Goal: Information Seeking & Learning: Learn about a topic

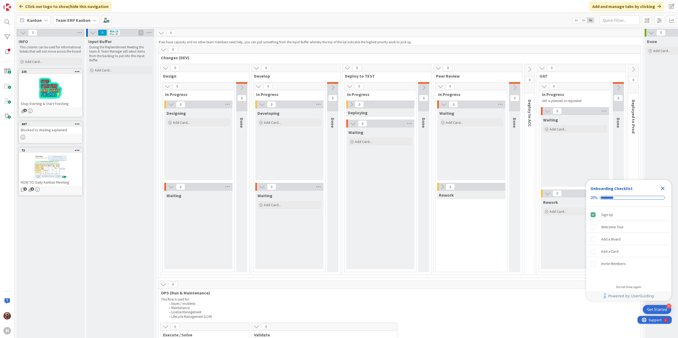
click at [80, 16] on div "Team ERP Kanban" at bounding box center [76, 20] width 46 height 10
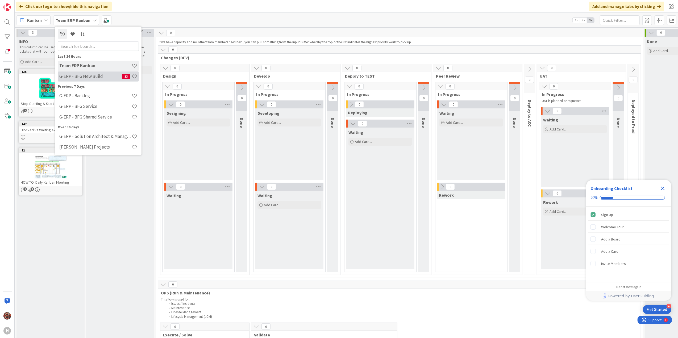
click at [102, 74] on h4 "G-ERP - BFG New Build" at bounding box center [90, 76] width 63 height 5
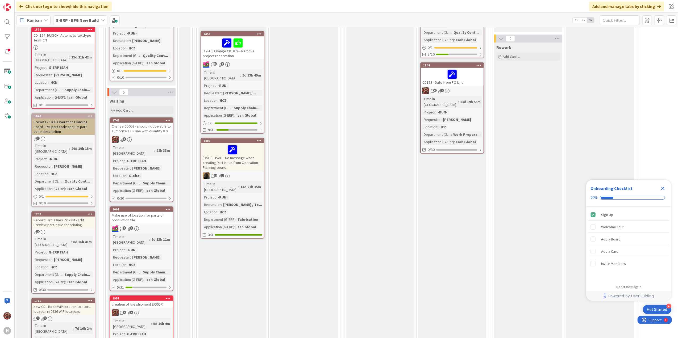
click at [145, 123] on div "Change CD008 - should not be able to authorize a PR line with quantity = 0" at bounding box center [141, 129] width 63 height 12
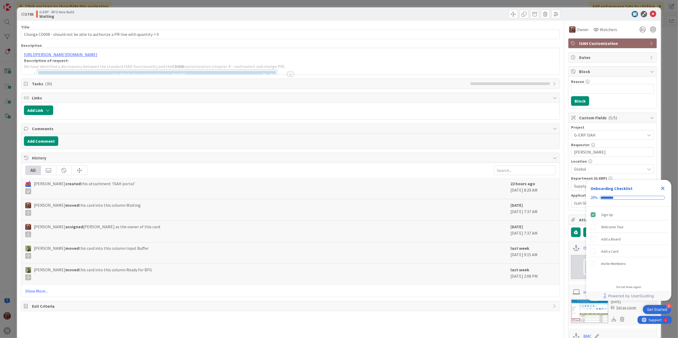
click at [288, 74] on div at bounding box center [291, 74] width 6 height 4
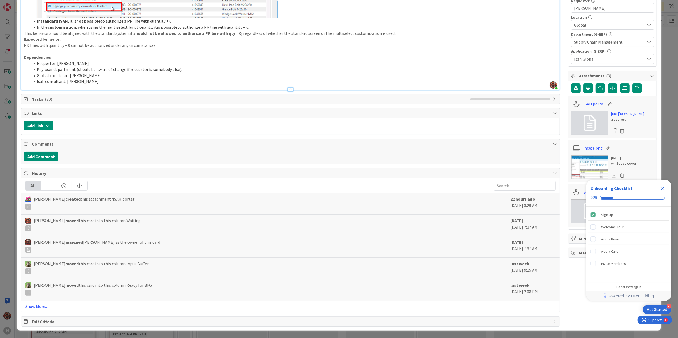
scroll to position [146, 0]
click at [34, 307] on link "Show More..." at bounding box center [290, 307] width 531 height 6
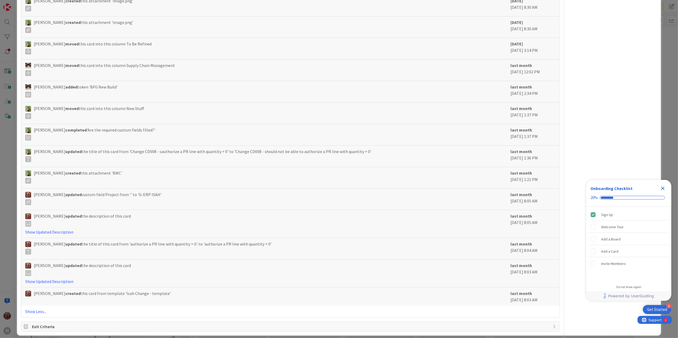
scroll to position [617, 0]
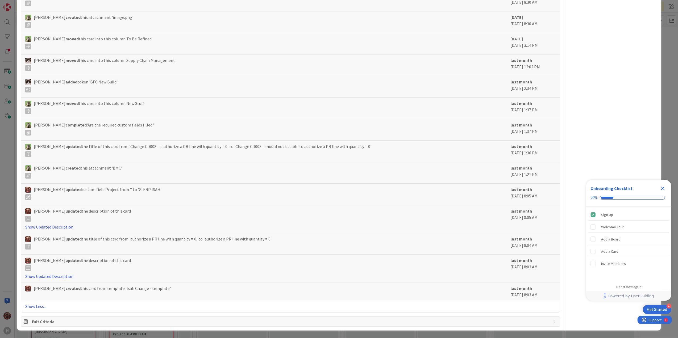
click at [61, 227] on link "Show Updated Description" at bounding box center [49, 227] width 48 height 5
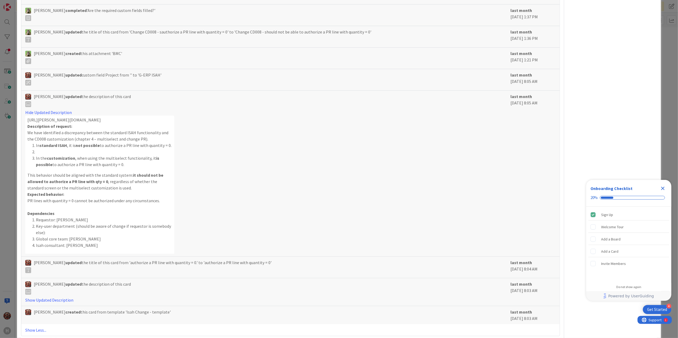
scroll to position [768, 0]
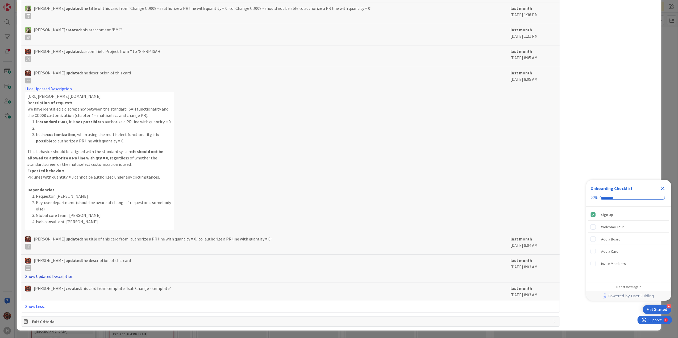
click at [54, 277] on link "Show Updated Description" at bounding box center [49, 276] width 48 height 5
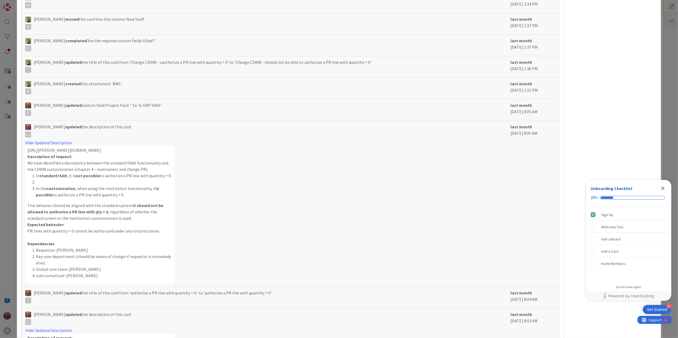
scroll to position [709, 0]
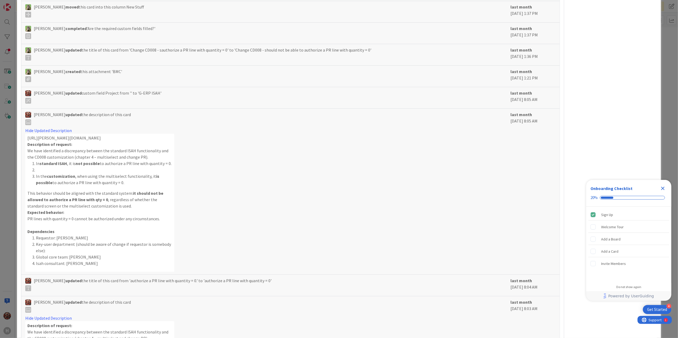
click at [663, 188] on icon "Close Checklist" at bounding box center [663, 188] width 6 height 6
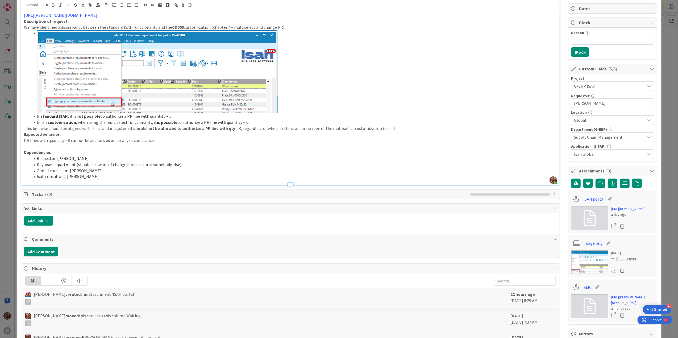
scroll to position [0, 0]
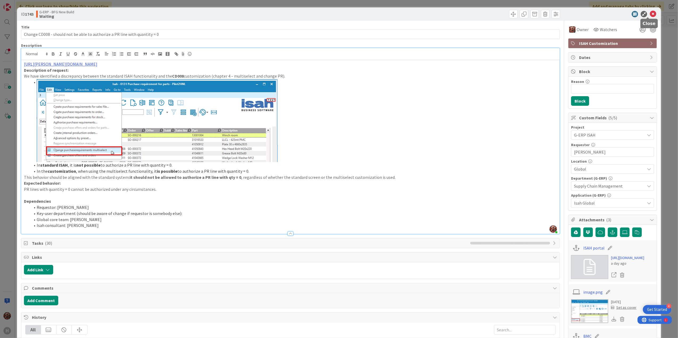
click at [650, 12] on icon at bounding box center [653, 14] width 6 height 6
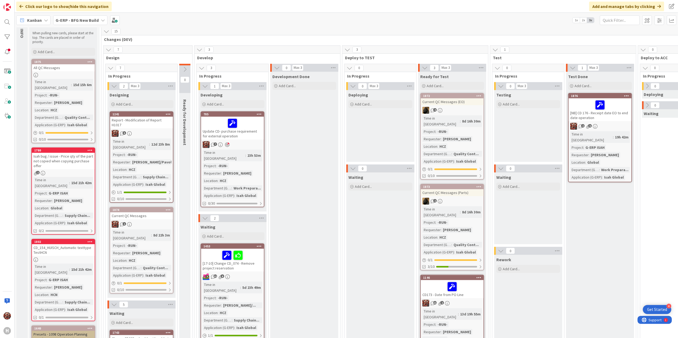
scroll to position [35, 0]
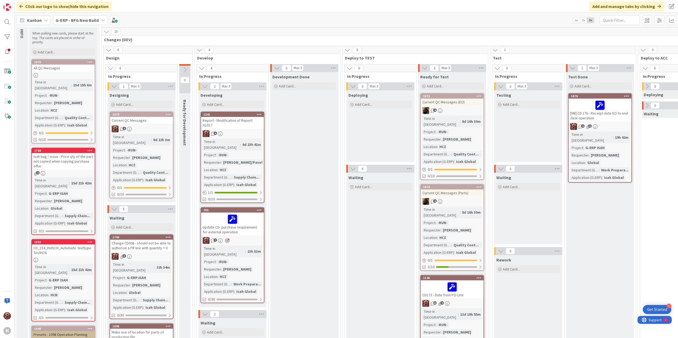
click at [235, 121] on div "Report - Modification of Report H1017" at bounding box center [232, 123] width 63 height 12
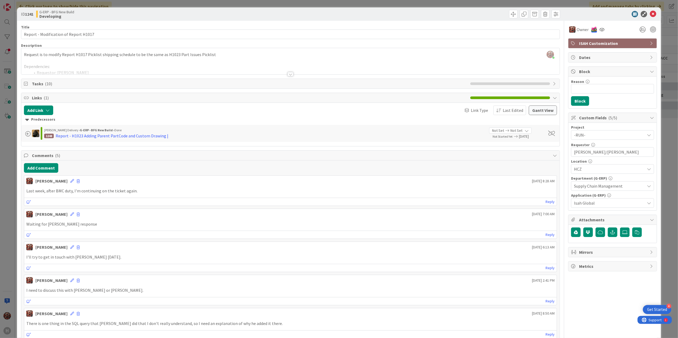
click at [622, 271] on div "Metrics" at bounding box center [612, 267] width 88 height 10
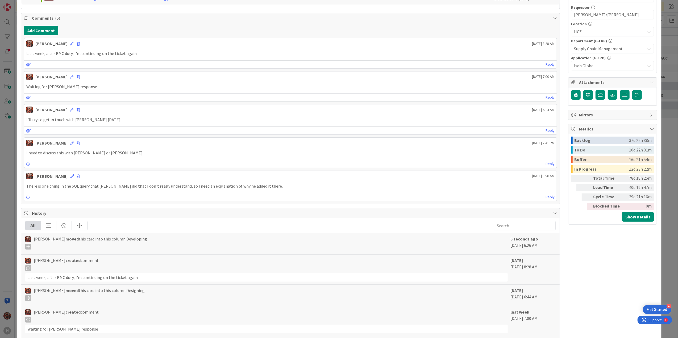
scroll to position [142, 0]
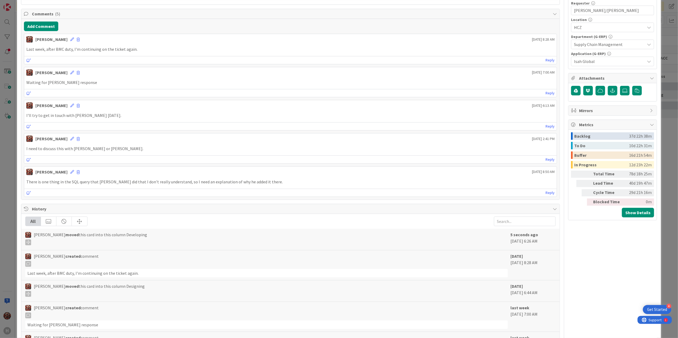
click at [666, 211] on div "ID 1241 G-ERP - BFG New Build Developing Title 37 / 128 Report - Modification o…" at bounding box center [339, 169] width 678 height 338
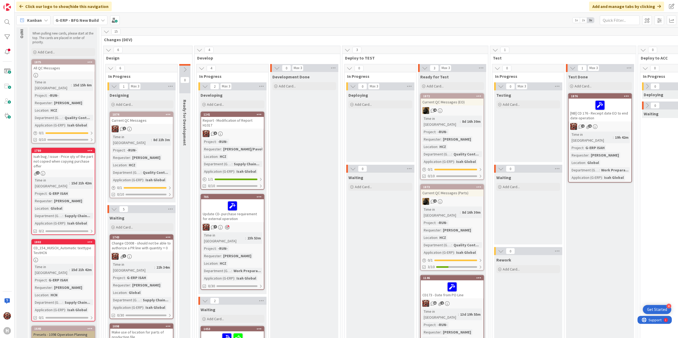
click at [201, 112] on link "1241 Report - Modification of Report H1017 5 Project : -RUN- Requester : [PERSO…" at bounding box center [233, 151] width 64 height 78
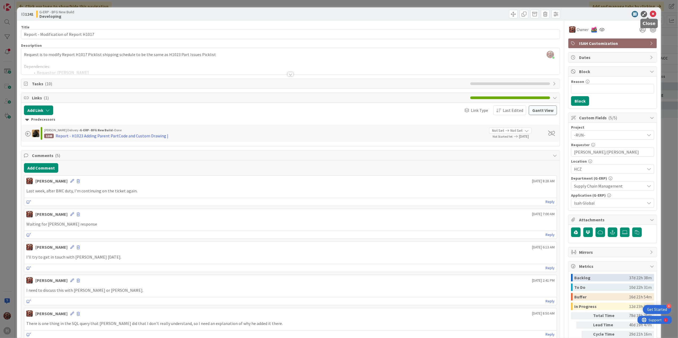
click at [643, 14] on div at bounding box center [610, 14] width 94 height 6
click at [650, 14] on icon at bounding box center [653, 14] width 6 height 6
